Goal: Navigation & Orientation: Find specific page/section

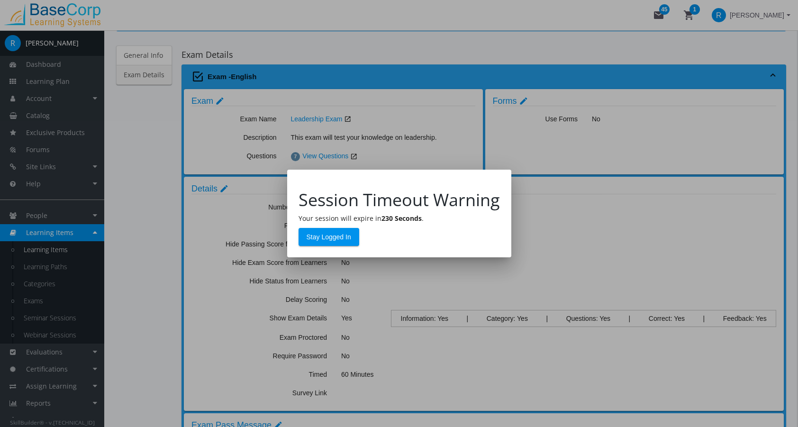
scroll to position [79, 0]
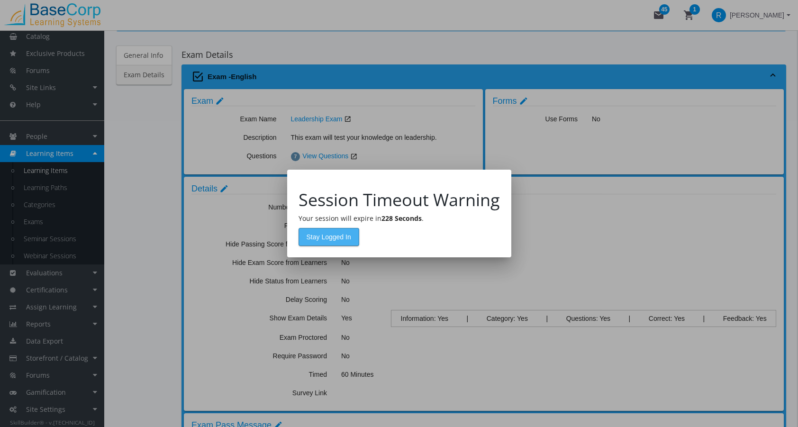
click at [337, 239] on span "Stay Logged In" at bounding box center [329, 236] width 45 height 17
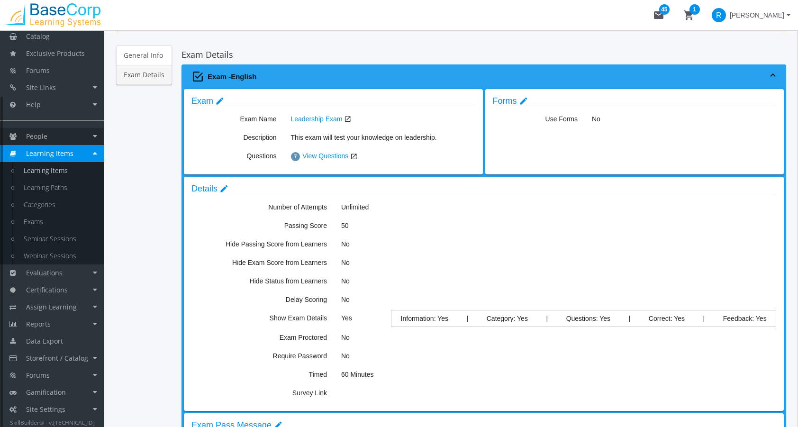
scroll to position [0, 0]
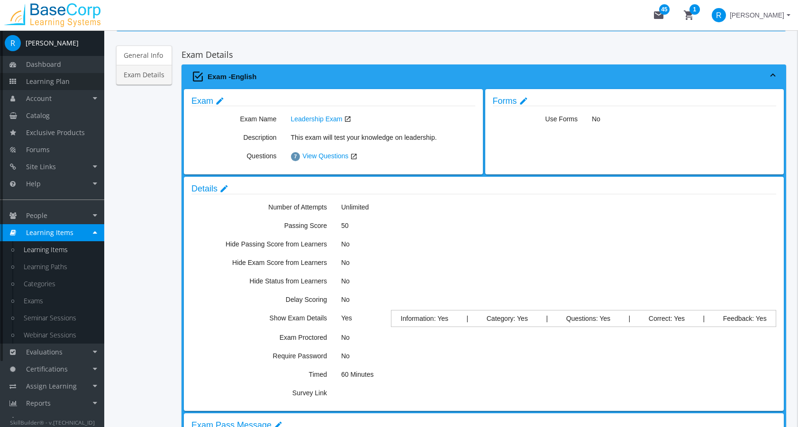
click at [63, 82] on span "Learning Plan" at bounding box center [48, 81] width 44 height 9
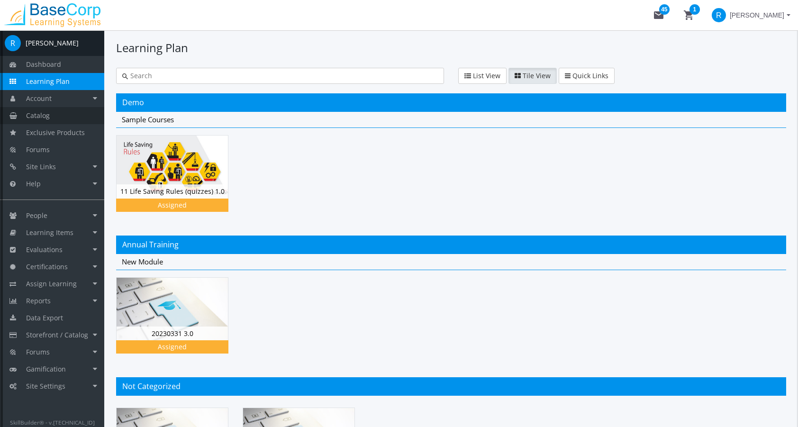
click at [47, 119] on span "Catalog" at bounding box center [38, 115] width 24 height 9
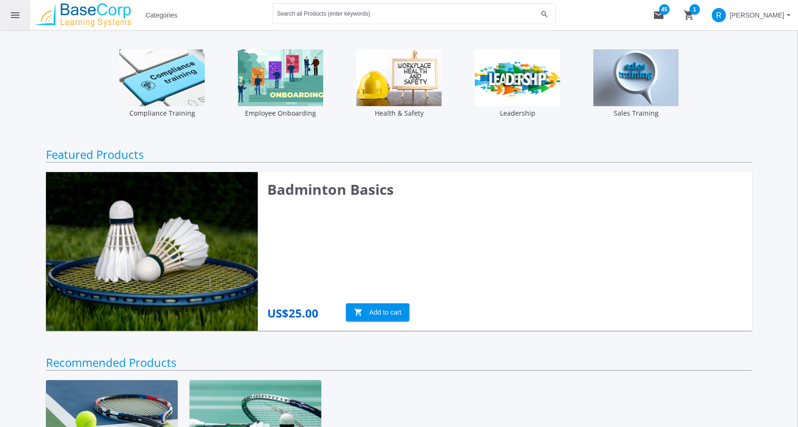
click at [20, 16] on mat-icon "menu" at bounding box center [14, 14] width 11 height 11
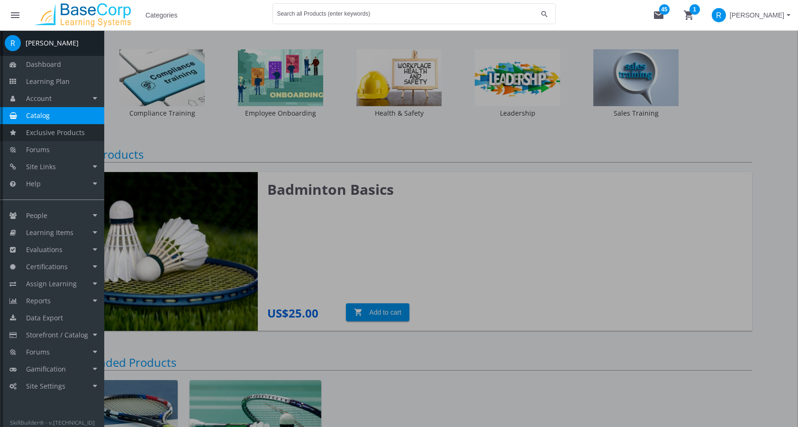
click at [47, 132] on span "Exclusive Products" at bounding box center [55, 132] width 59 height 9
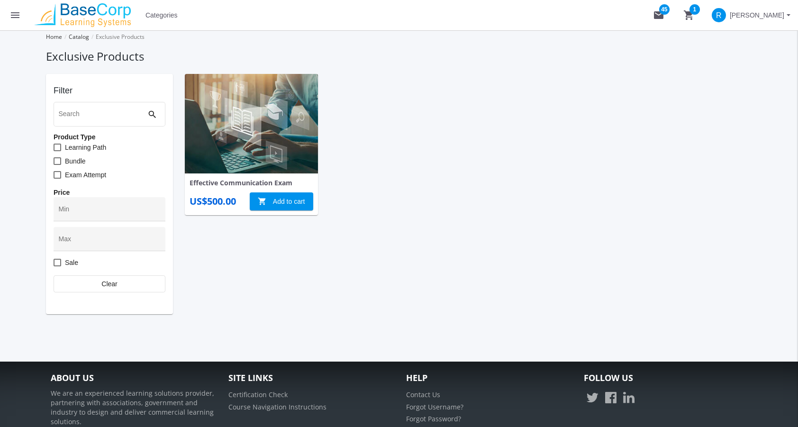
click at [12, 15] on mat-icon "menu" at bounding box center [14, 14] width 11 height 11
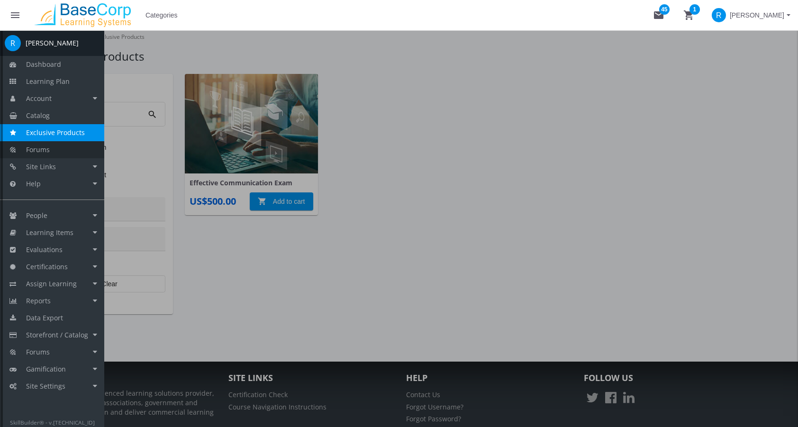
click at [51, 148] on link "Forums" at bounding box center [52, 149] width 104 height 17
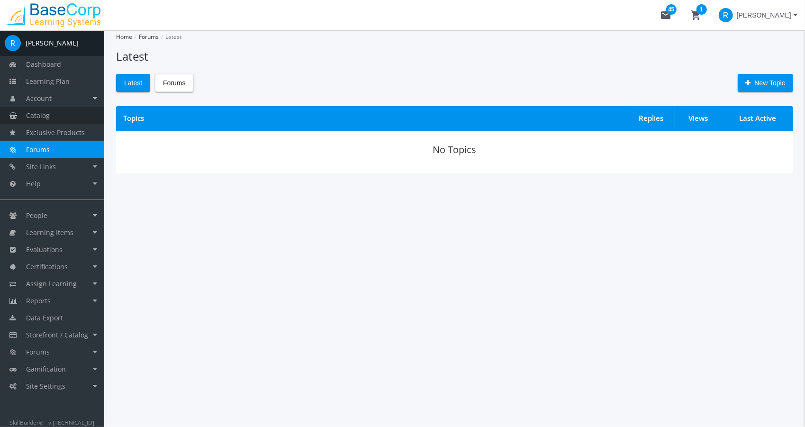
click at [56, 115] on link "Catalog" at bounding box center [52, 115] width 104 height 17
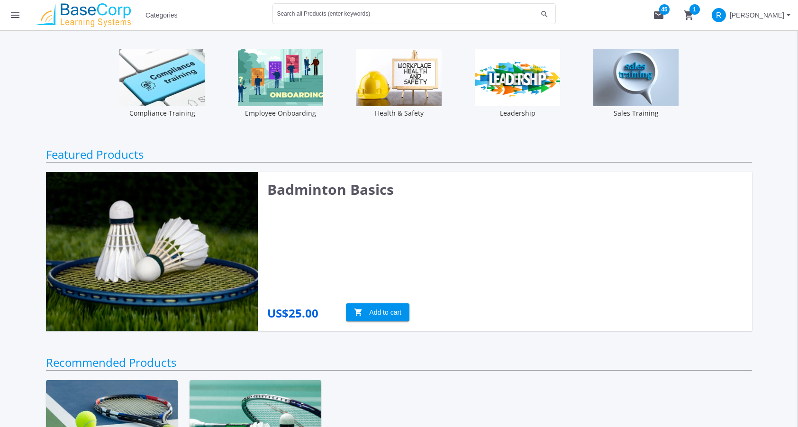
click at [15, 10] on mat-icon "menu" at bounding box center [14, 14] width 11 height 11
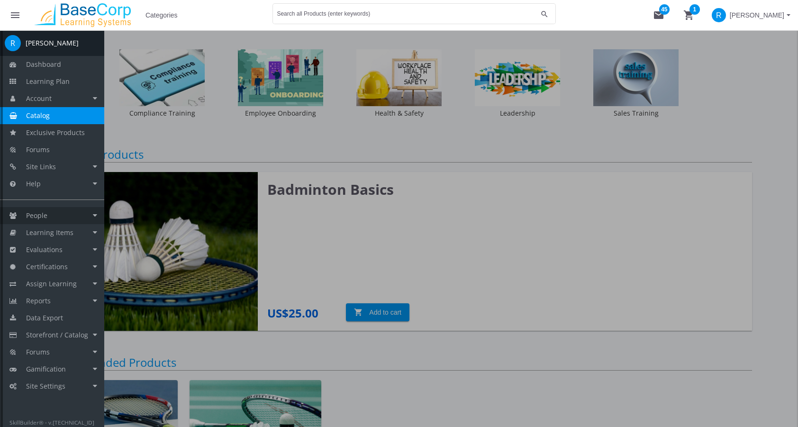
click at [53, 218] on link "People" at bounding box center [52, 215] width 104 height 17
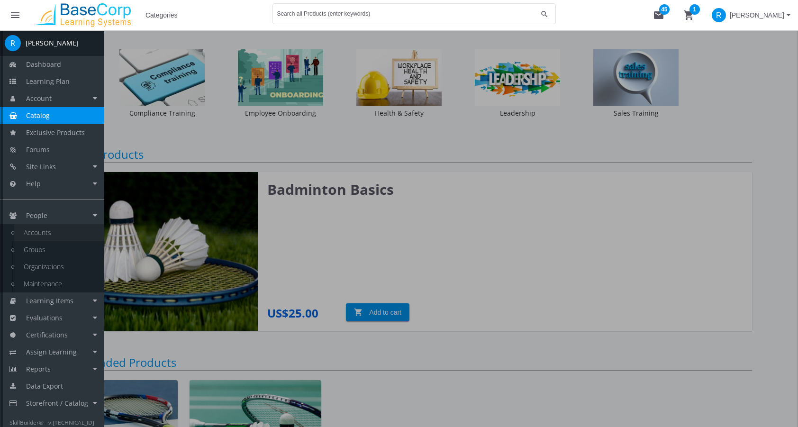
click at [52, 227] on link "Accounts" at bounding box center [59, 232] width 90 height 17
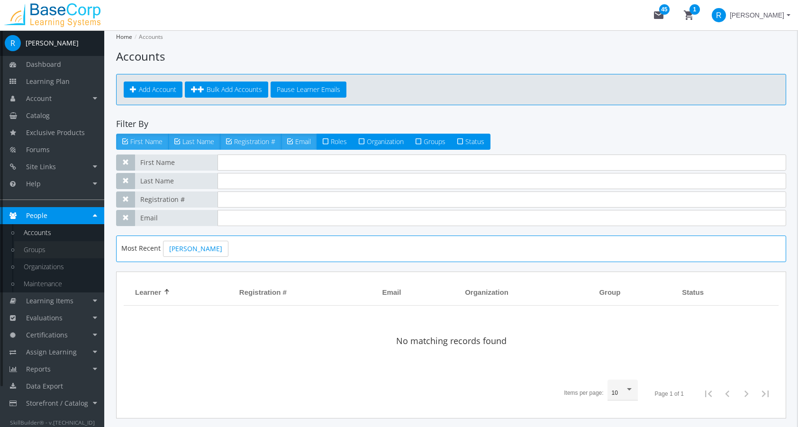
click at [42, 246] on link "Groups" at bounding box center [59, 249] width 90 height 17
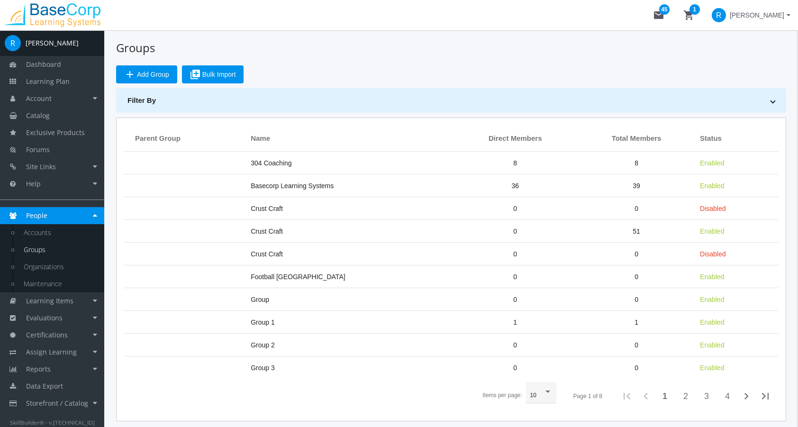
click at [35, 258] on link "Groups" at bounding box center [59, 249] width 90 height 17
click at [41, 270] on link "Organizations" at bounding box center [59, 266] width 90 height 17
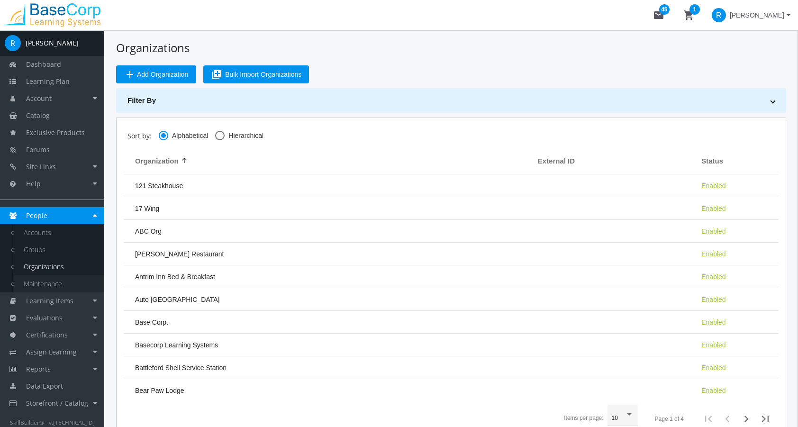
click at [41, 286] on link "Maintenance" at bounding box center [59, 283] width 90 height 17
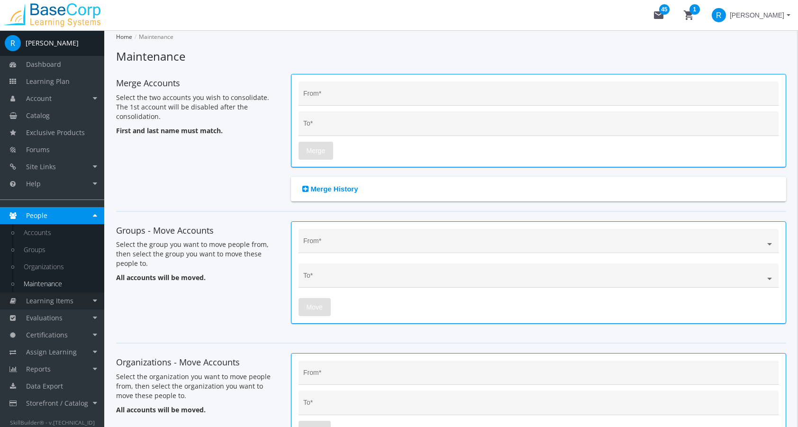
click at [59, 300] on span "Learning Items" at bounding box center [49, 300] width 47 height 9
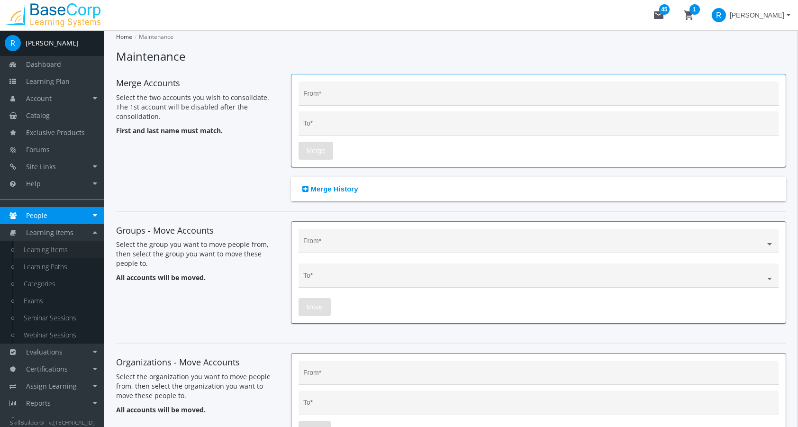
click at [54, 254] on link "Learning Items" at bounding box center [59, 249] width 90 height 17
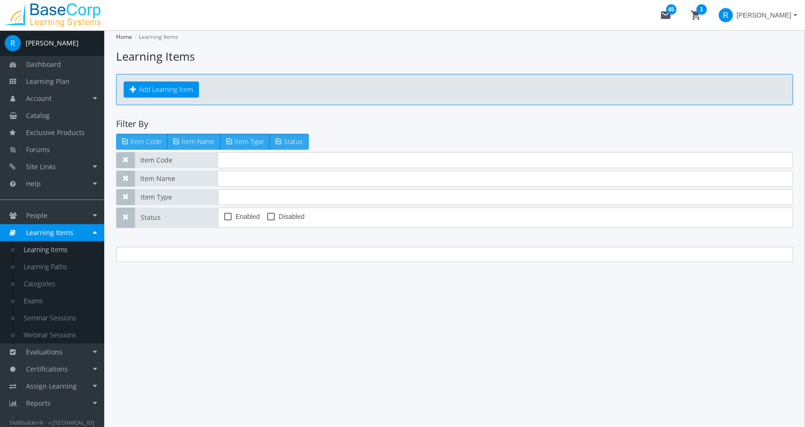
type input "lea"
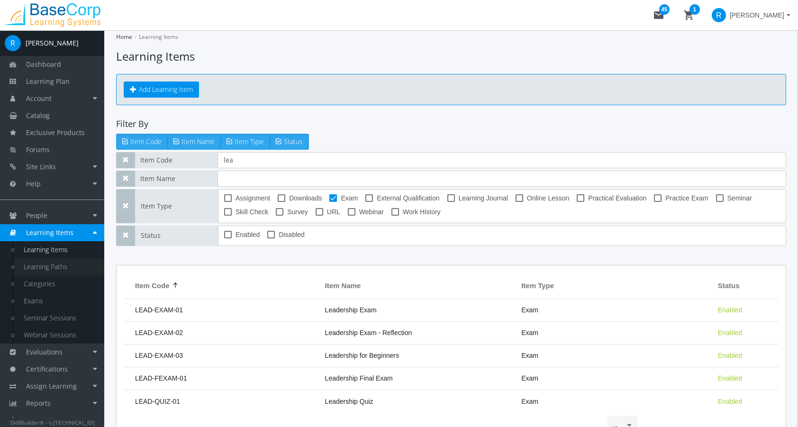
click at [44, 271] on link "Learning Paths" at bounding box center [59, 266] width 90 height 17
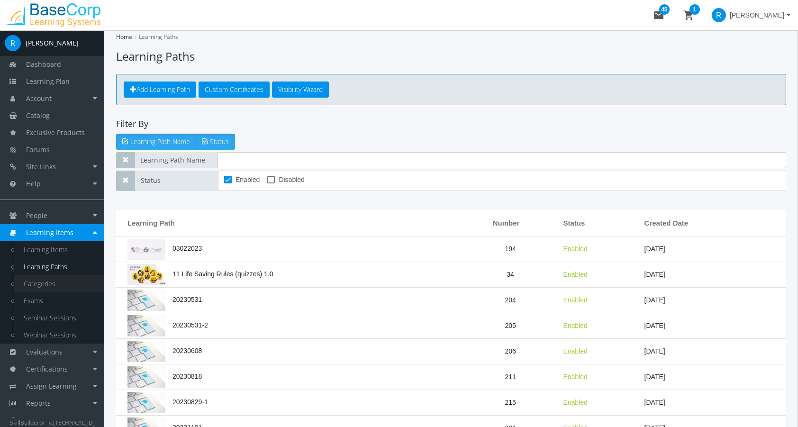
click at [43, 282] on link "Categories" at bounding box center [59, 283] width 90 height 17
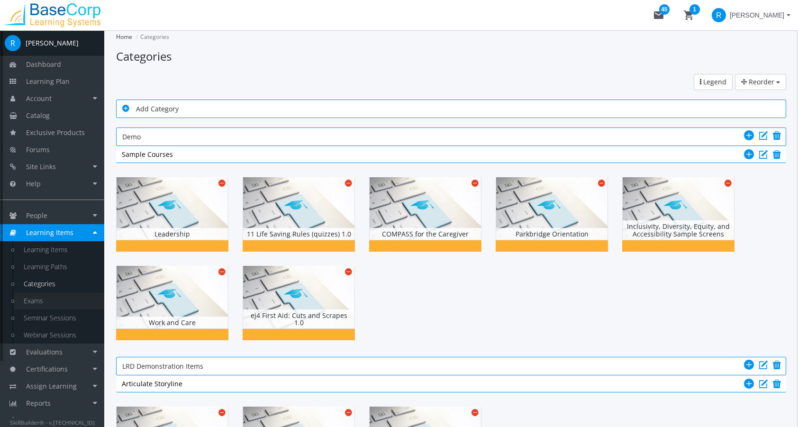
click at [62, 296] on link "Exams" at bounding box center [59, 300] width 90 height 17
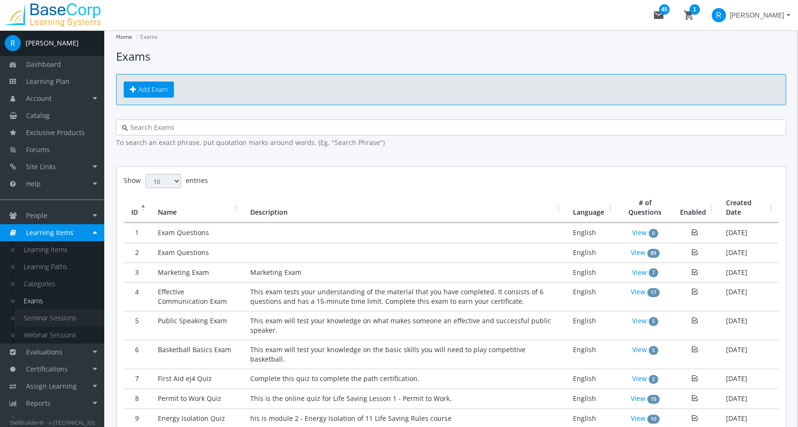
click at [67, 316] on link "Seminar Sessions" at bounding box center [59, 318] width 90 height 17
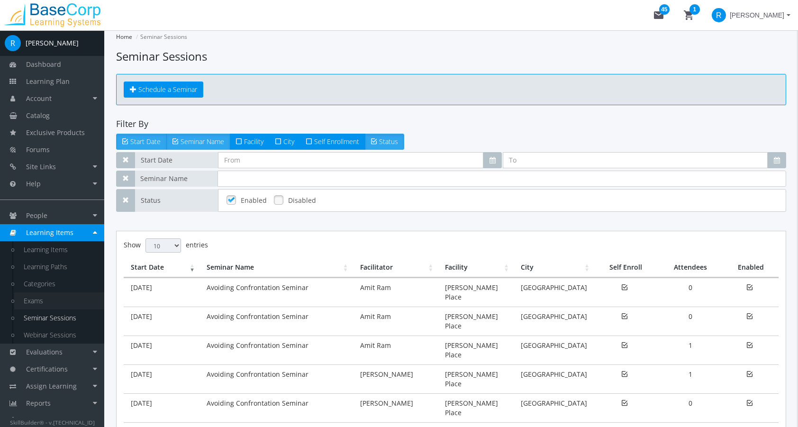
click at [61, 293] on link "Exams" at bounding box center [59, 300] width 90 height 17
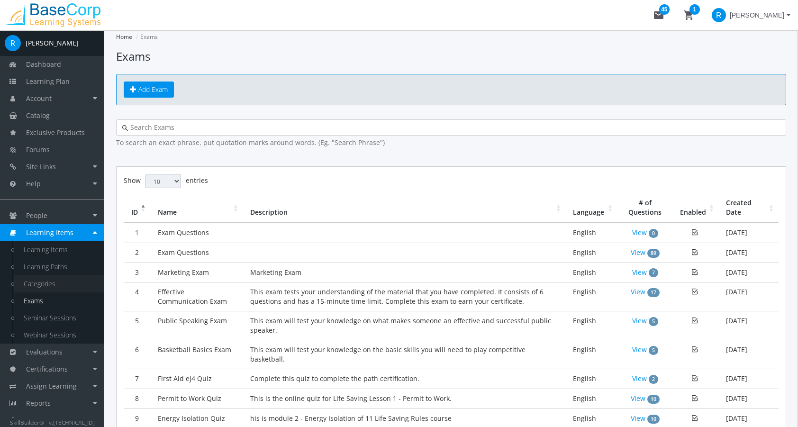
click at [63, 277] on link "Categories" at bounding box center [59, 283] width 90 height 17
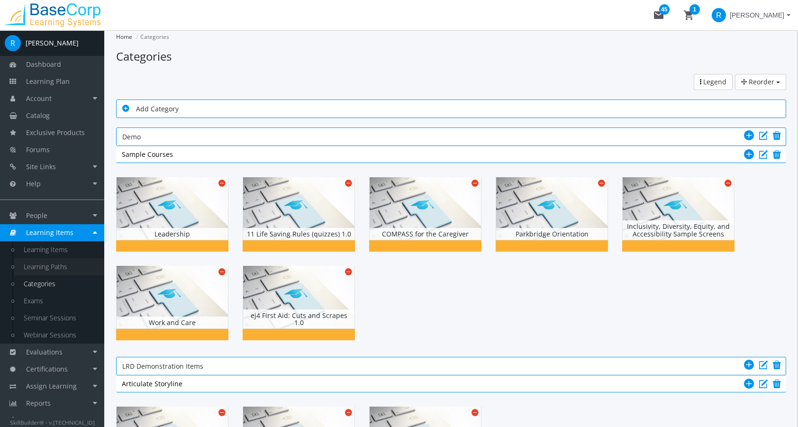
click at [69, 261] on link "Learning Paths" at bounding box center [59, 266] width 90 height 17
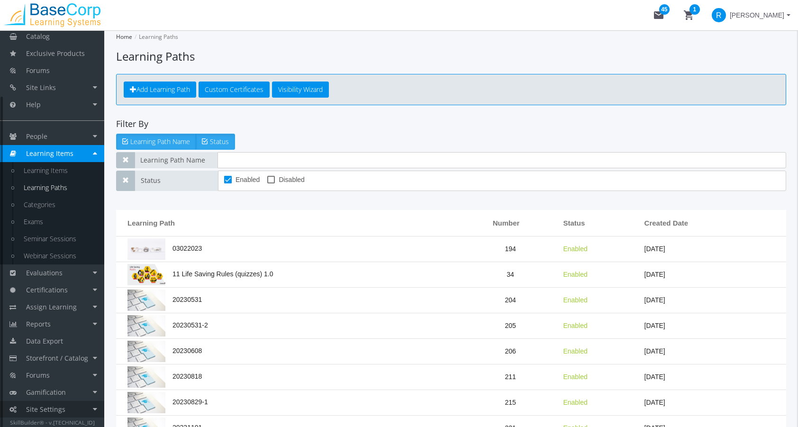
click at [73, 407] on link "Site Settings" at bounding box center [52, 409] width 104 height 17
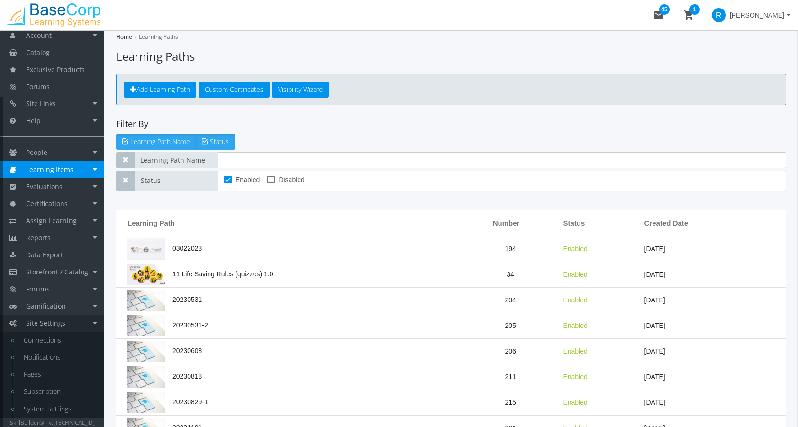
scroll to position [63, 0]
click at [46, 151] on span "People" at bounding box center [36, 152] width 21 height 9
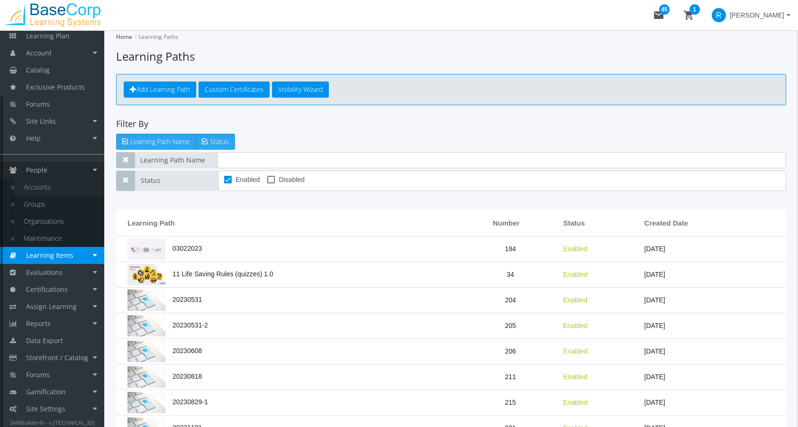
scroll to position [45, 0]
click at [50, 189] on link "Accounts" at bounding box center [59, 187] width 90 height 17
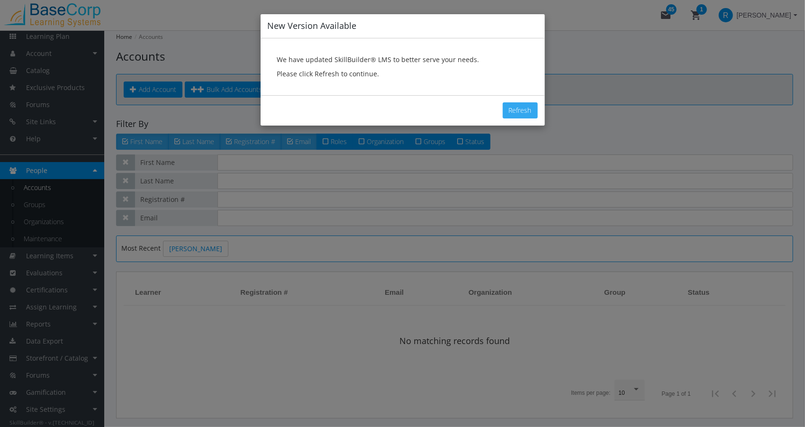
click at [524, 114] on button "Refresh" at bounding box center [520, 110] width 35 height 16
